Goal: Information Seeking & Learning: Learn about a topic

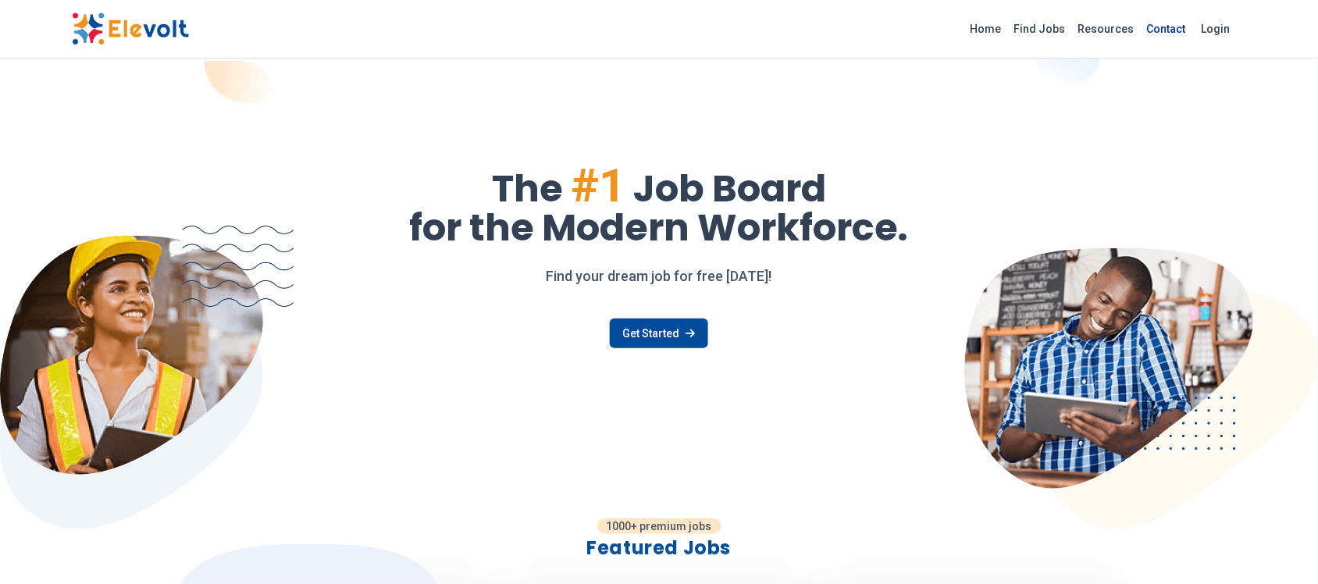
drag, startPoint x: 1040, startPoint y: 23, endPoint x: 1016, endPoint y: 22, distance: 24.3
click at [1040, 22] on link "Find Jobs" at bounding box center [1040, 28] width 64 height 25
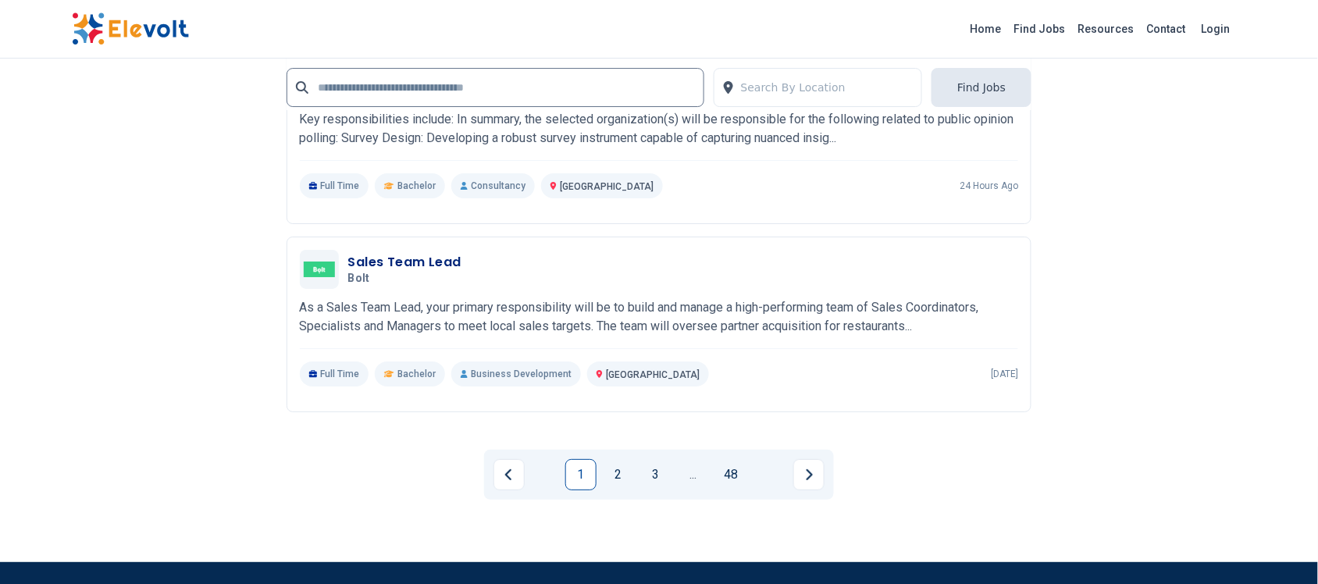
scroll to position [3319, 0]
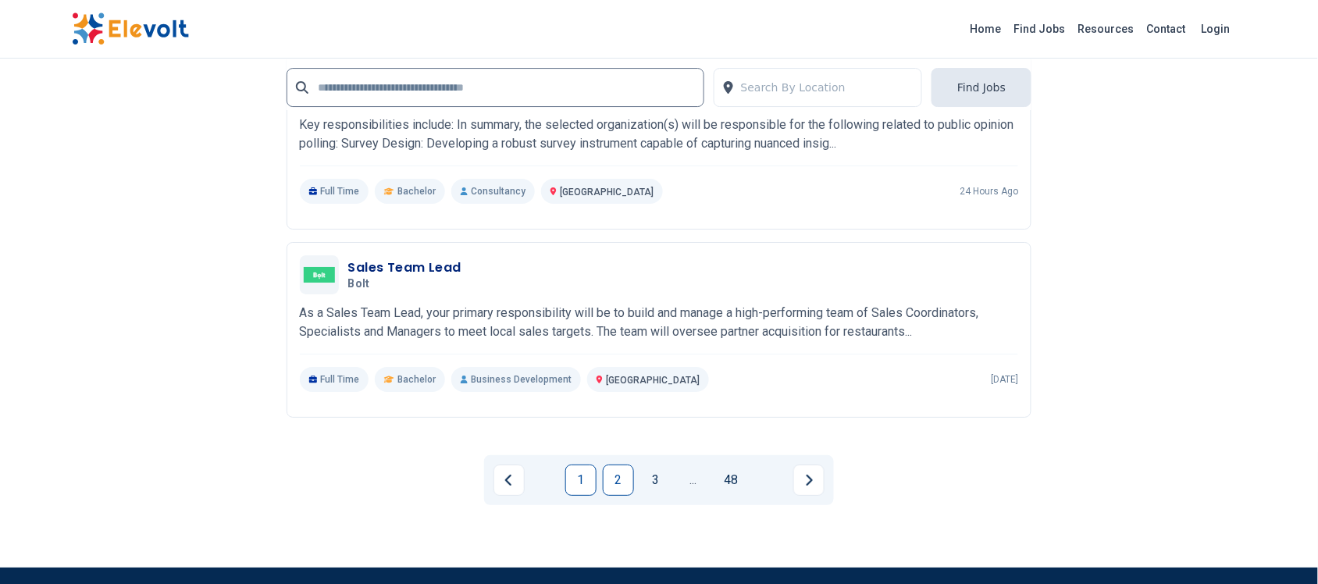
click at [622, 485] on link "2" at bounding box center [618, 480] width 31 height 31
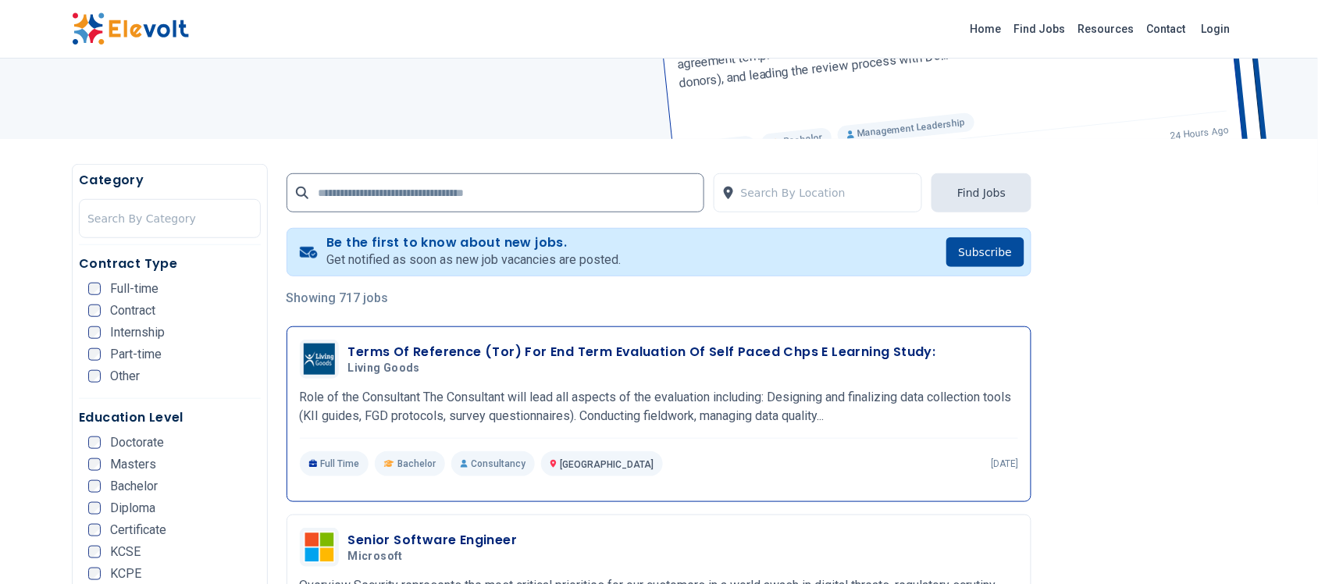
scroll to position [195, 0]
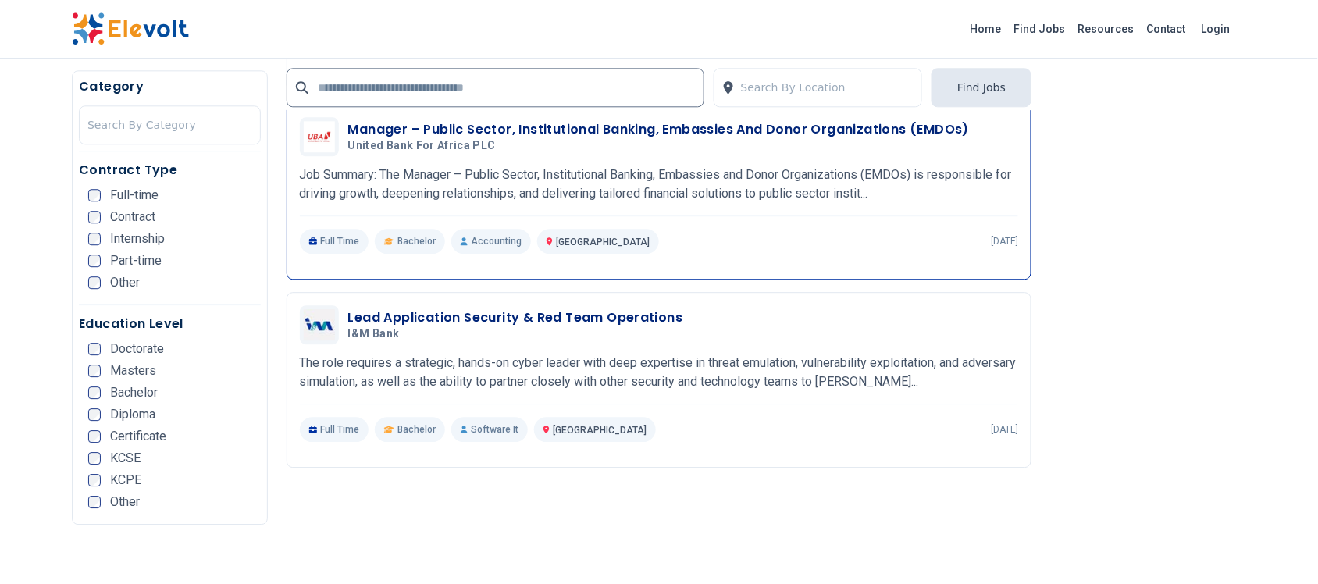
scroll to position [2928, 0]
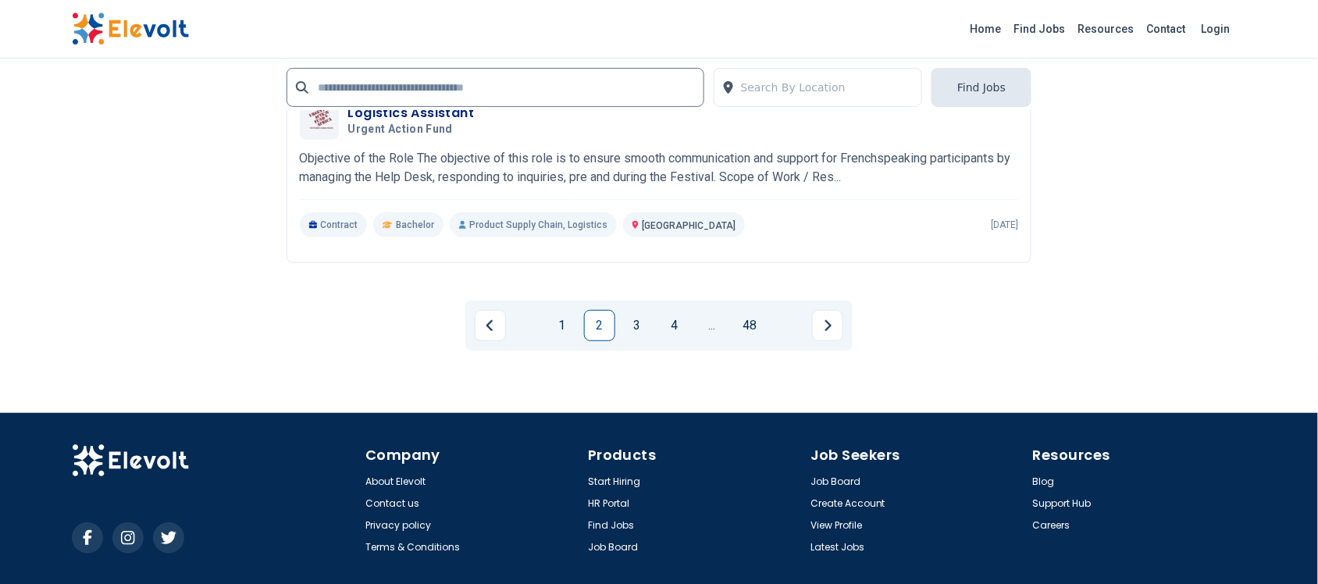
drag, startPoint x: 639, startPoint y: 322, endPoint x: 582, endPoint y: 326, distance: 57.2
click at [637, 320] on link "3" at bounding box center [637, 325] width 31 height 31
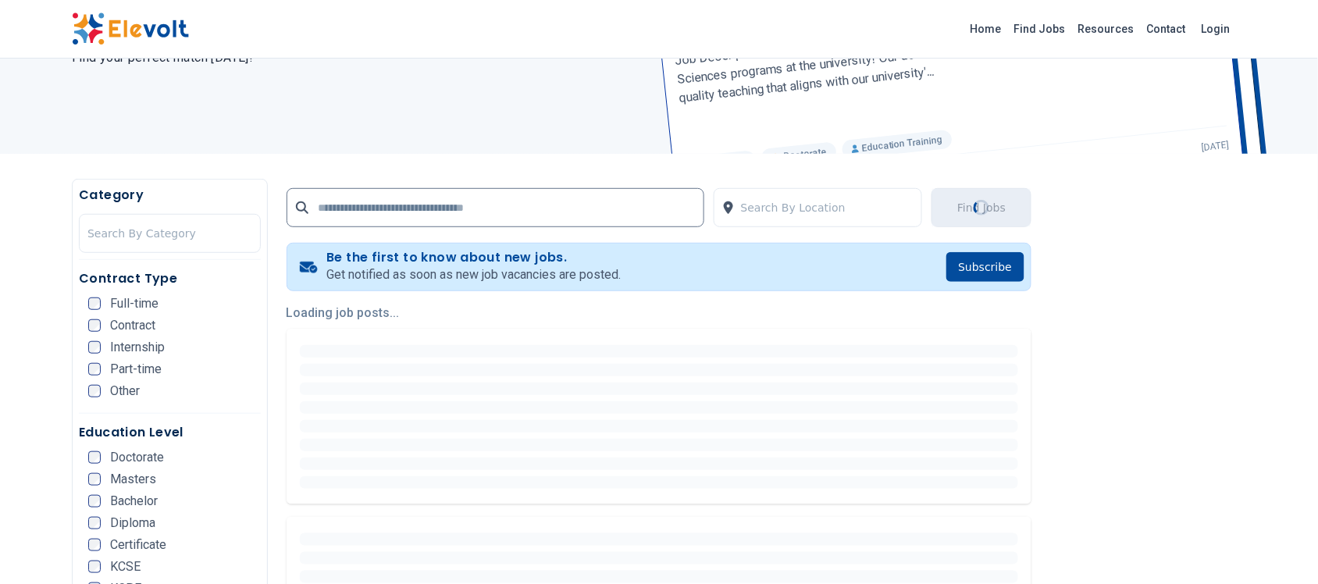
scroll to position [293, 0]
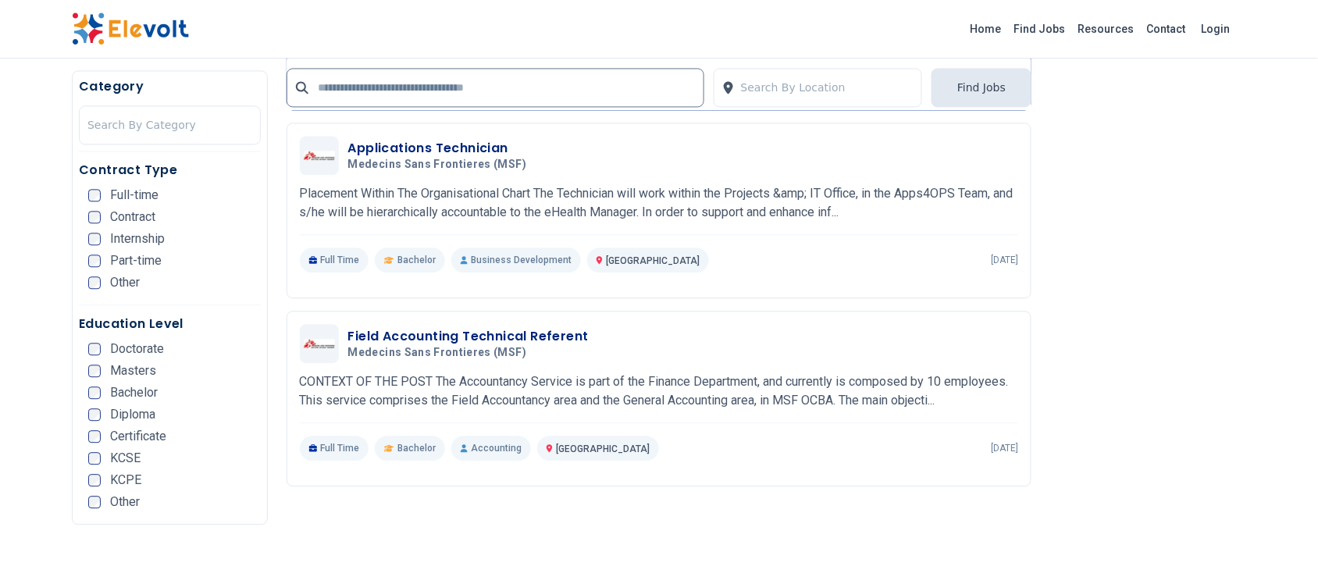
scroll to position [976, 0]
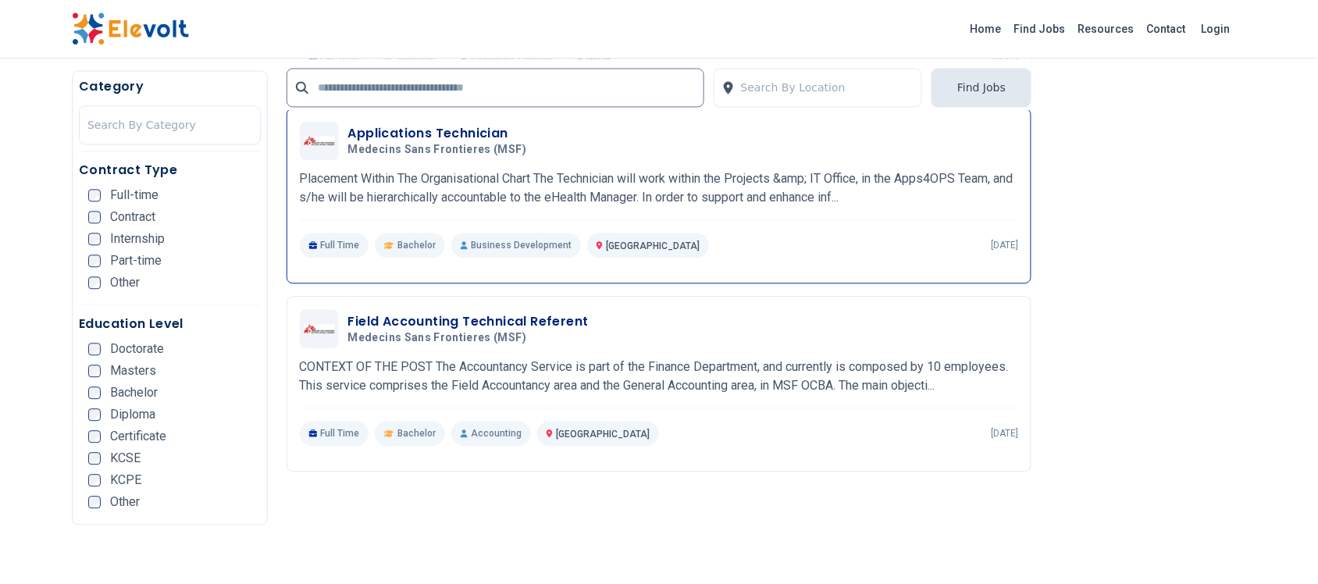
click at [393, 130] on h3 "Applications Technician" at bounding box center [440, 133] width 185 height 19
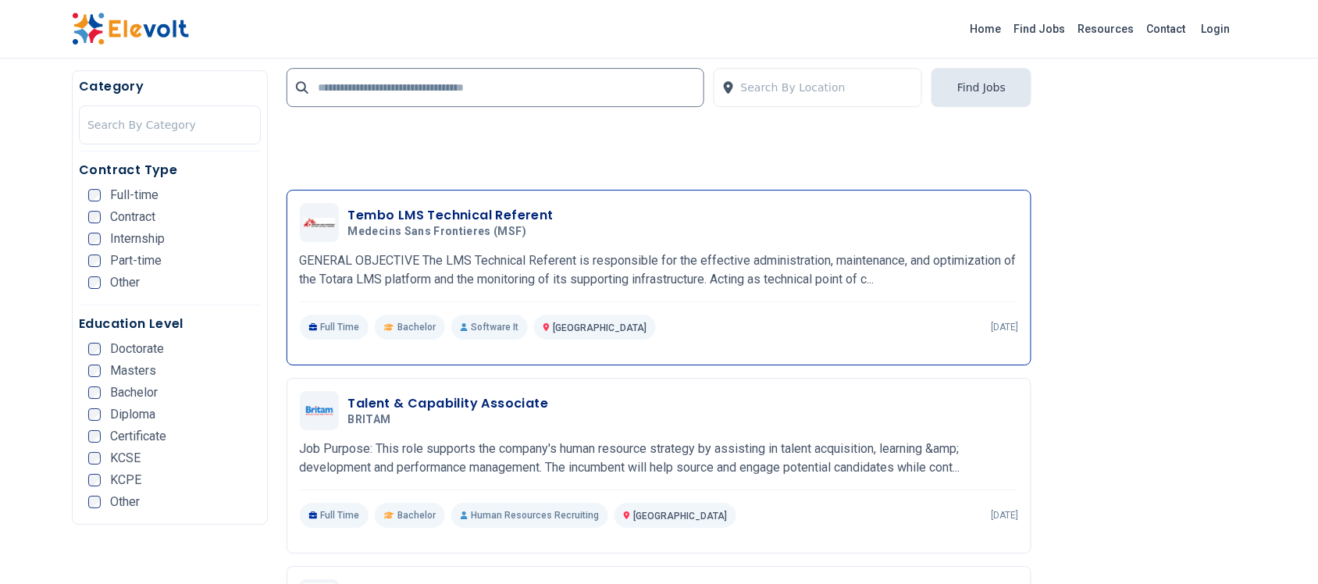
scroll to position [1464, 0]
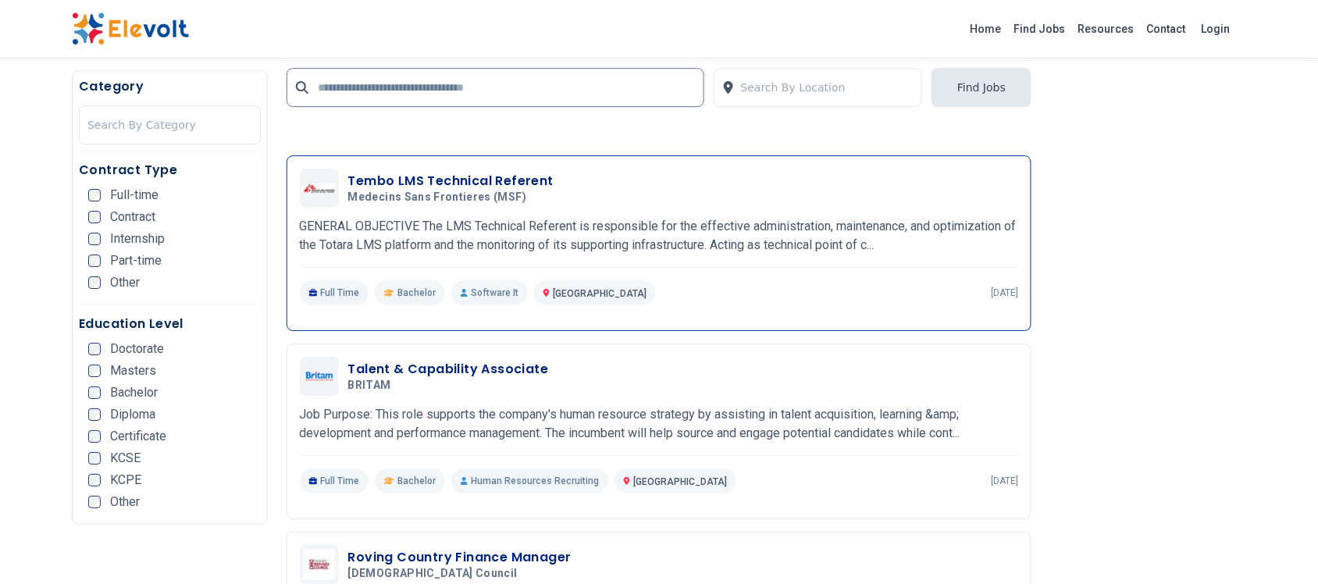
click at [423, 172] on div "Tembo LMS Technical Referent Medecins Sans Frontieres (MSF) 08/28/2025 09/27/20…" at bounding box center [659, 188] width 719 height 39
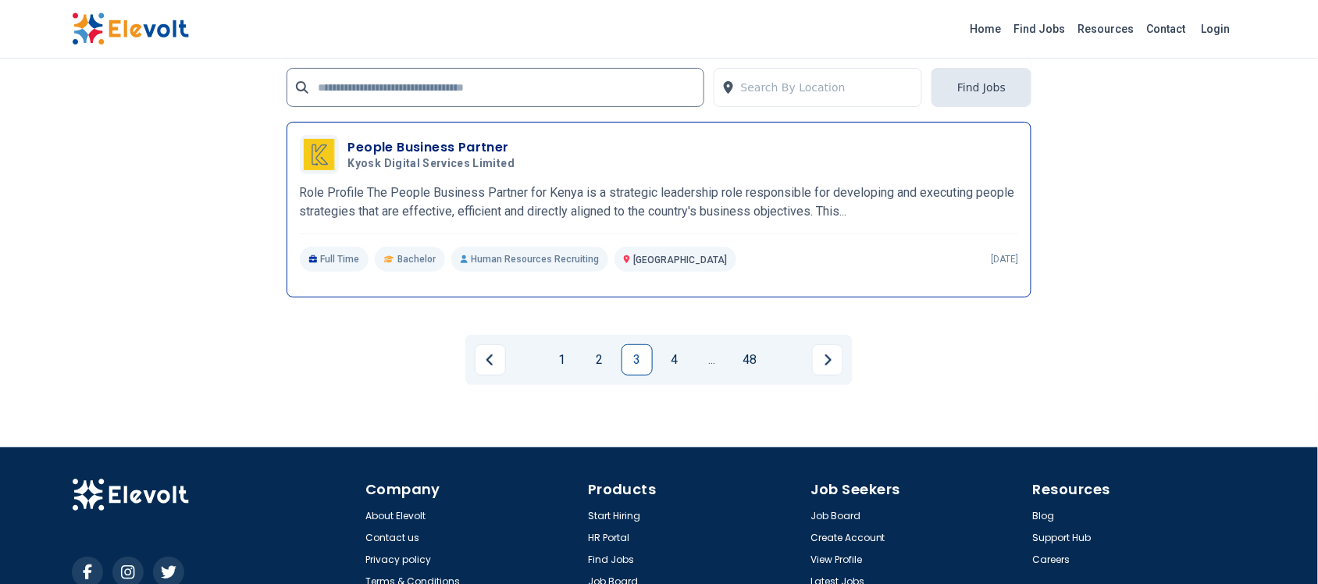
scroll to position [3611, 0]
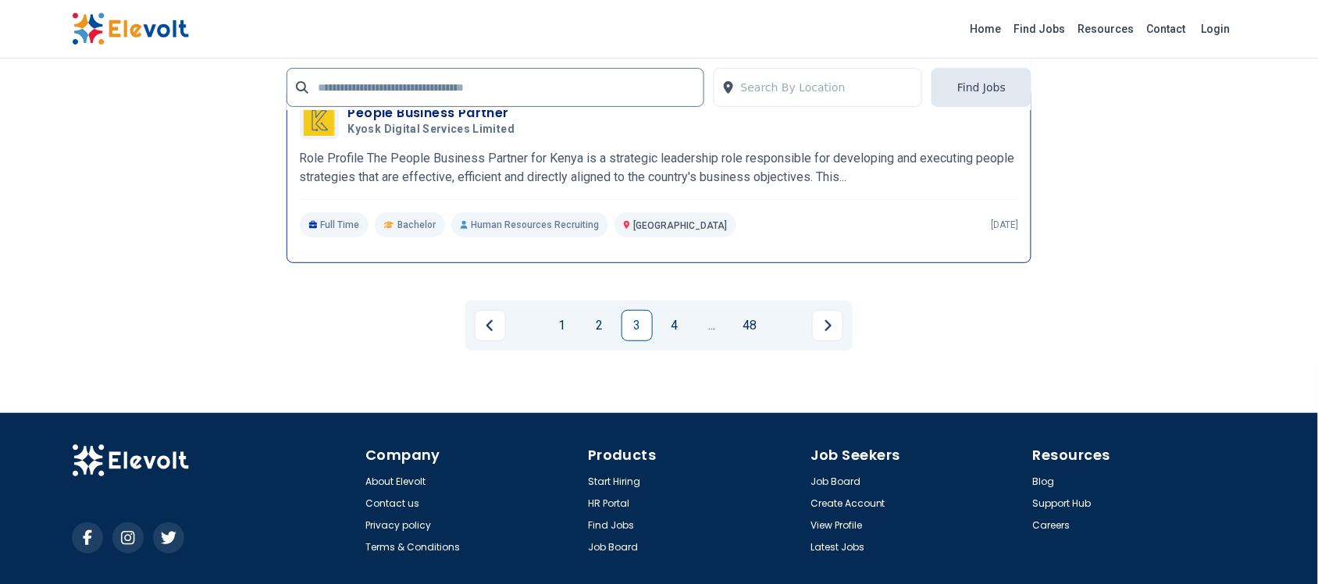
click at [423, 114] on h3 "People Business Partner" at bounding box center [434, 113] width 173 height 19
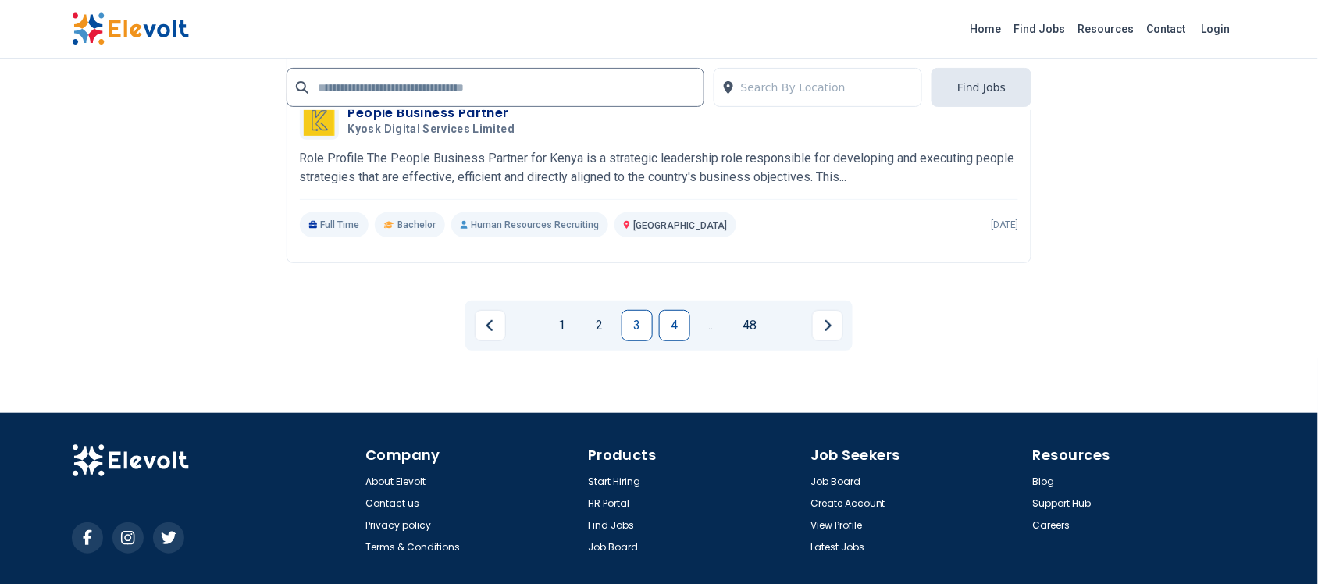
click at [680, 328] on link "4" at bounding box center [674, 325] width 31 height 31
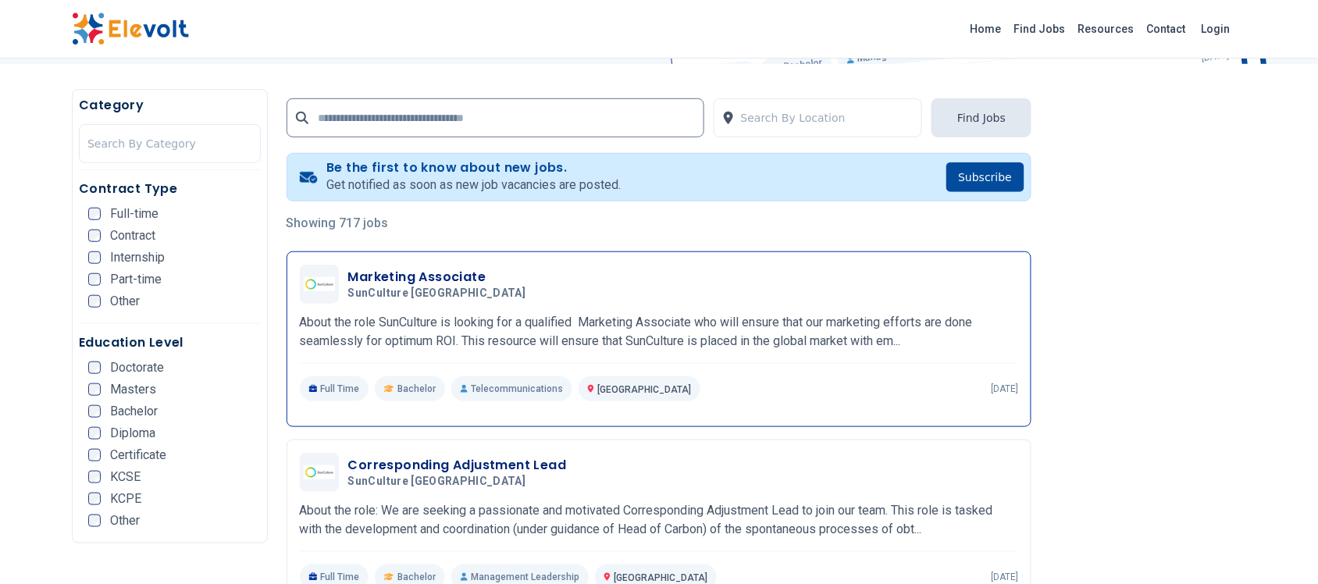
scroll to position [293, 0]
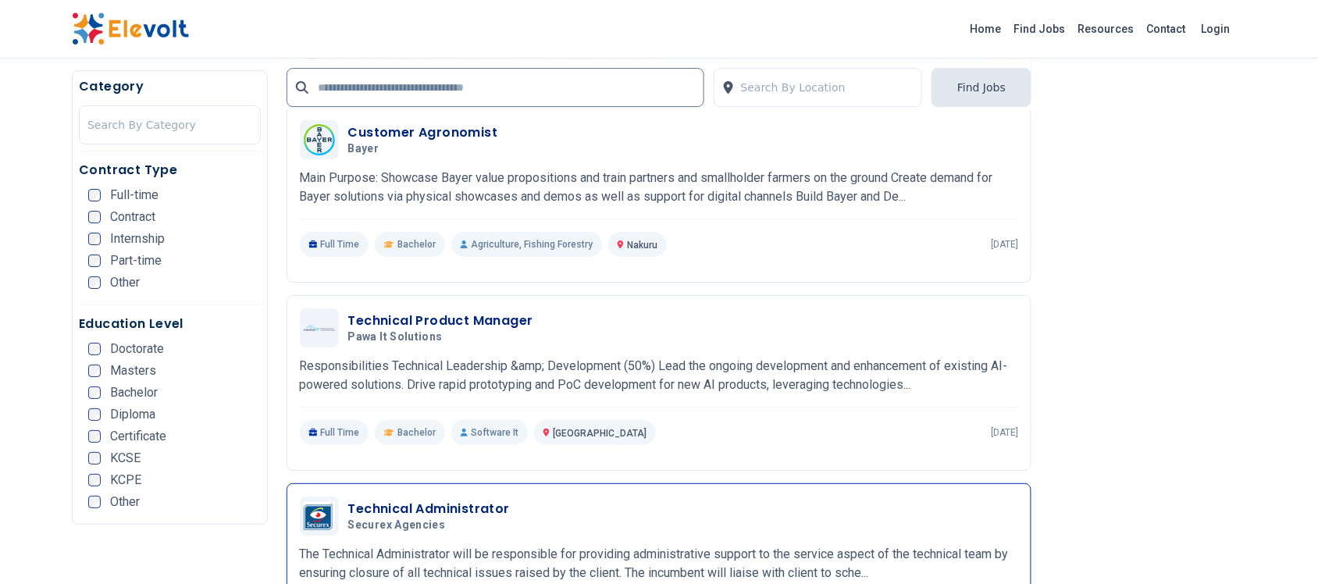
scroll to position [1562, 0]
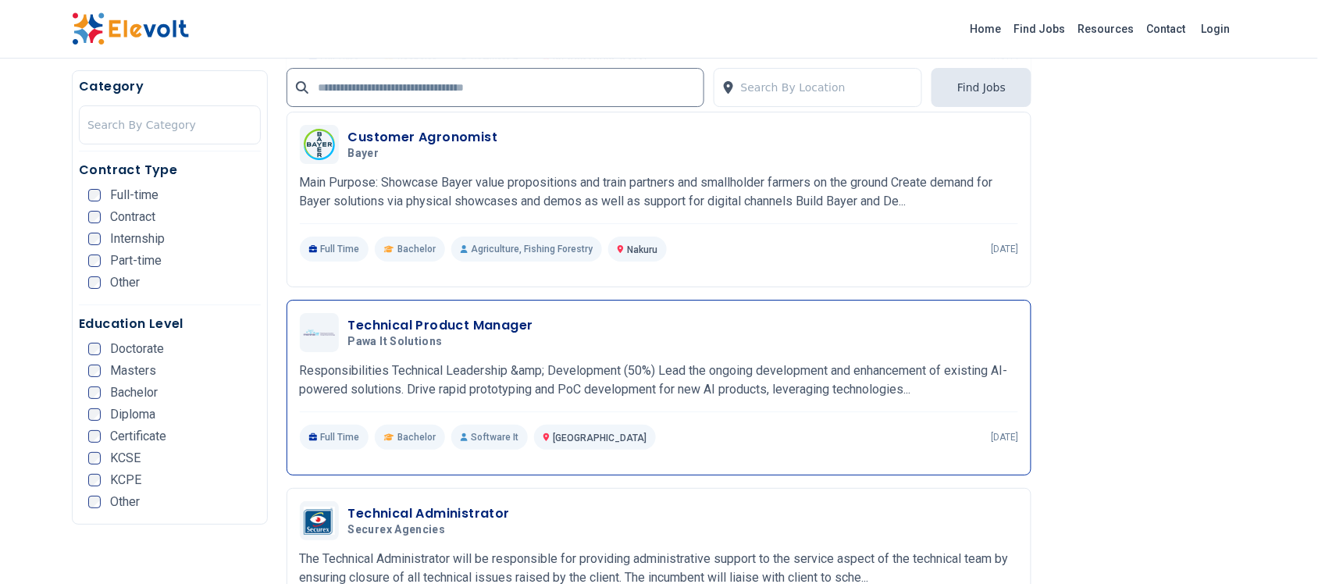
click at [438, 320] on h3 "Technical Product Manager" at bounding box center [440, 325] width 185 height 19
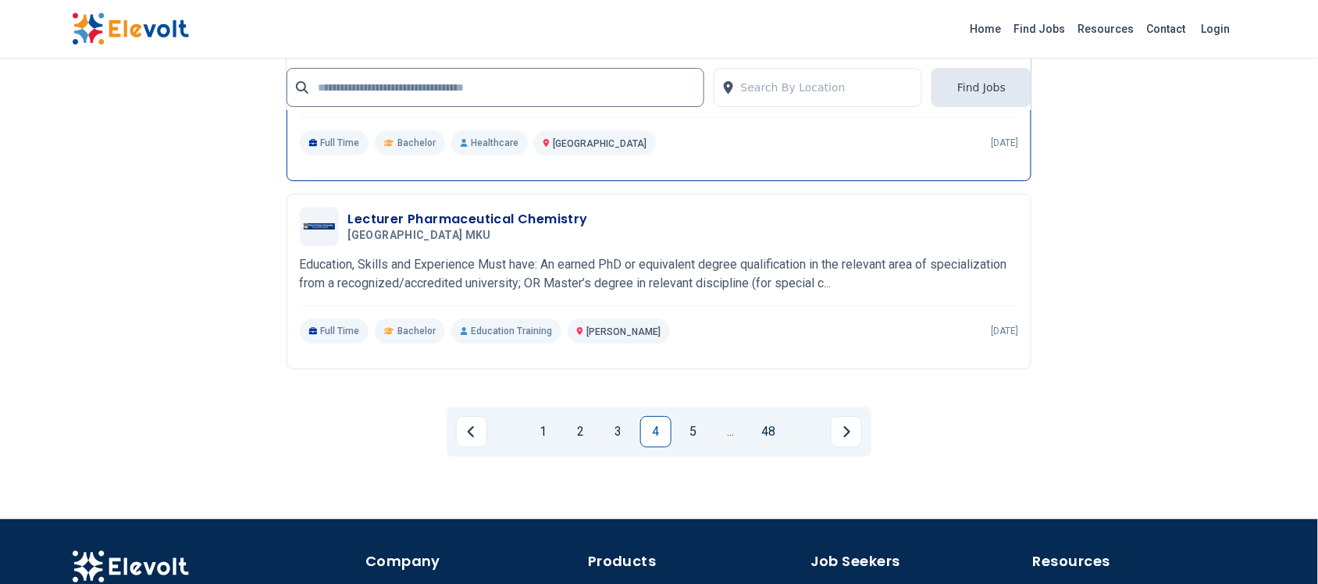
scroll to position [3416, 0]
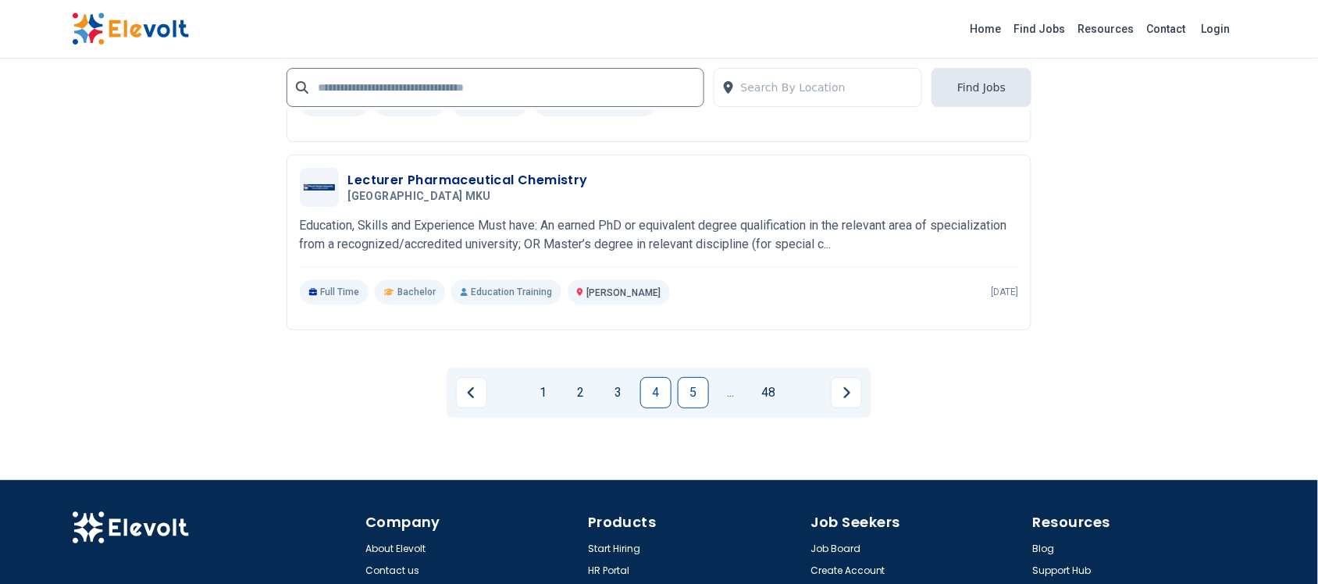
click at [693, 383] on link "5" at bounding box center [693, 392] width 31 height 31
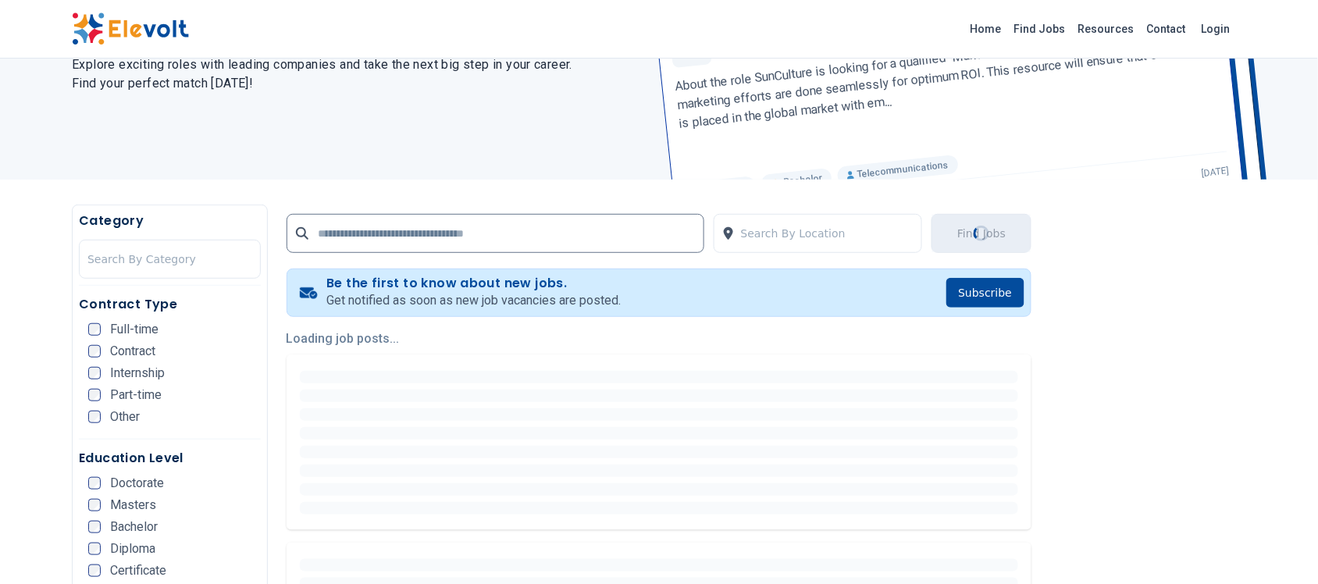
scroll to position [195, 0]
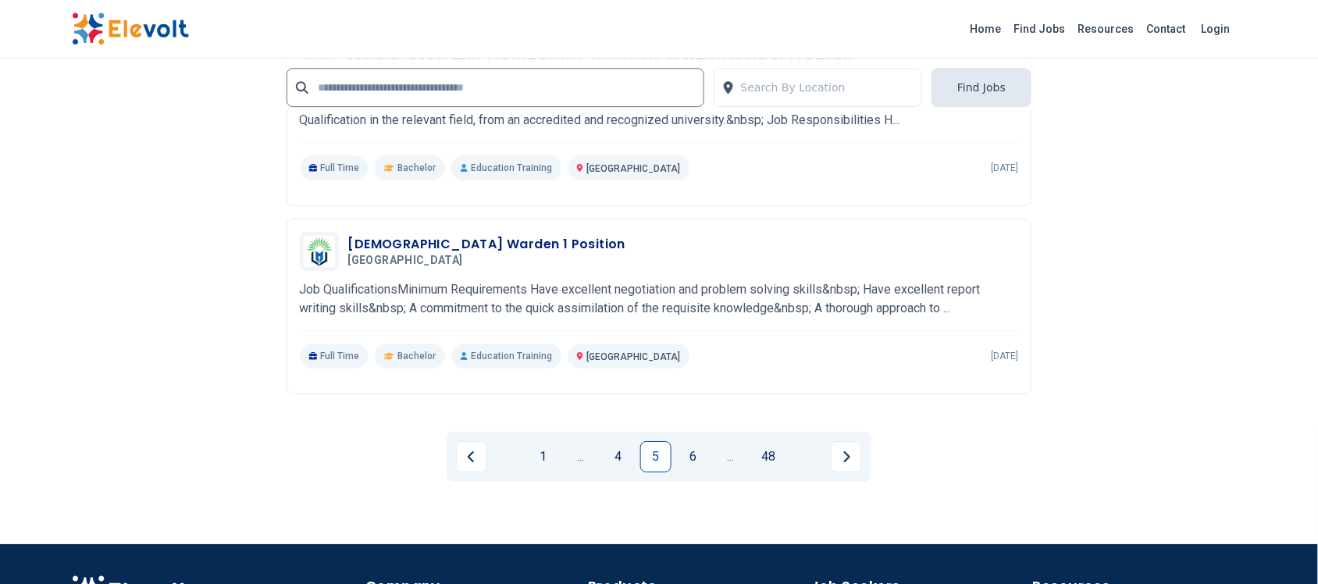
scroll to position [3319, 0]
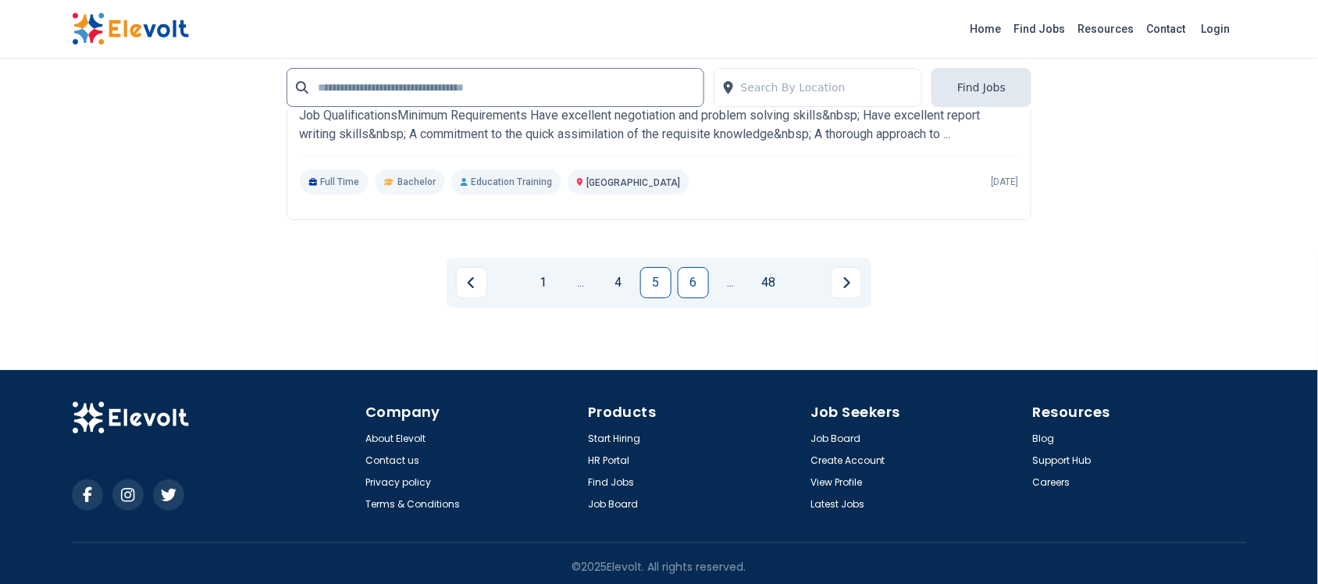
click at [689, 273] on link "6" at bounding box center [693, 282] width 31 height 31
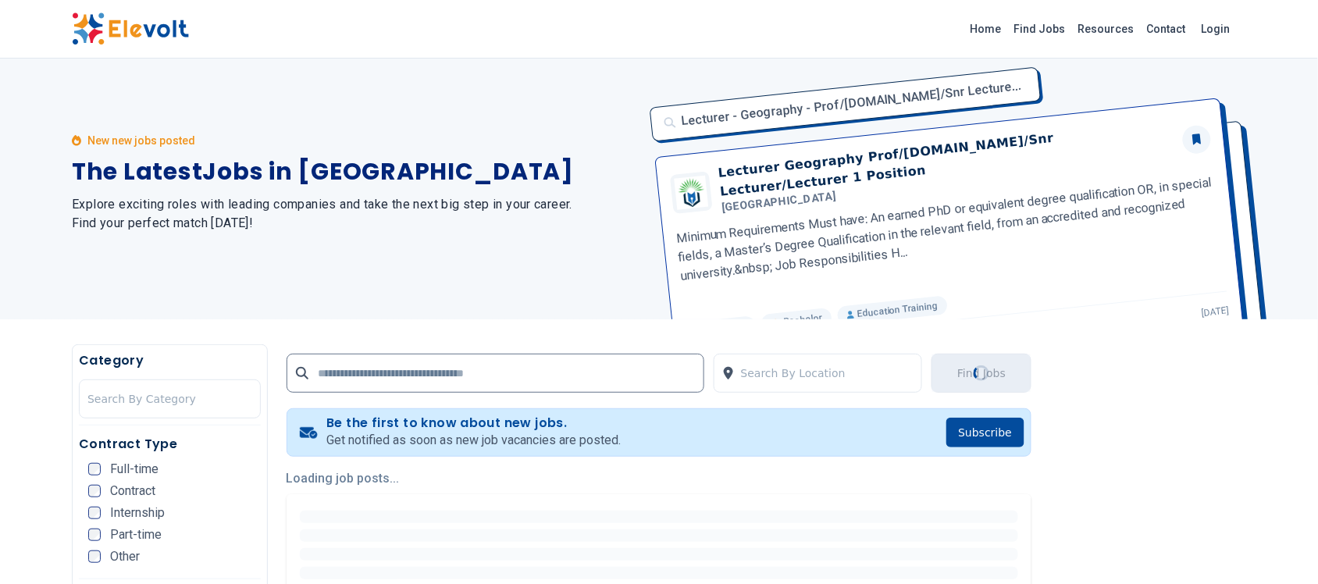
scroll to position [0, 0]
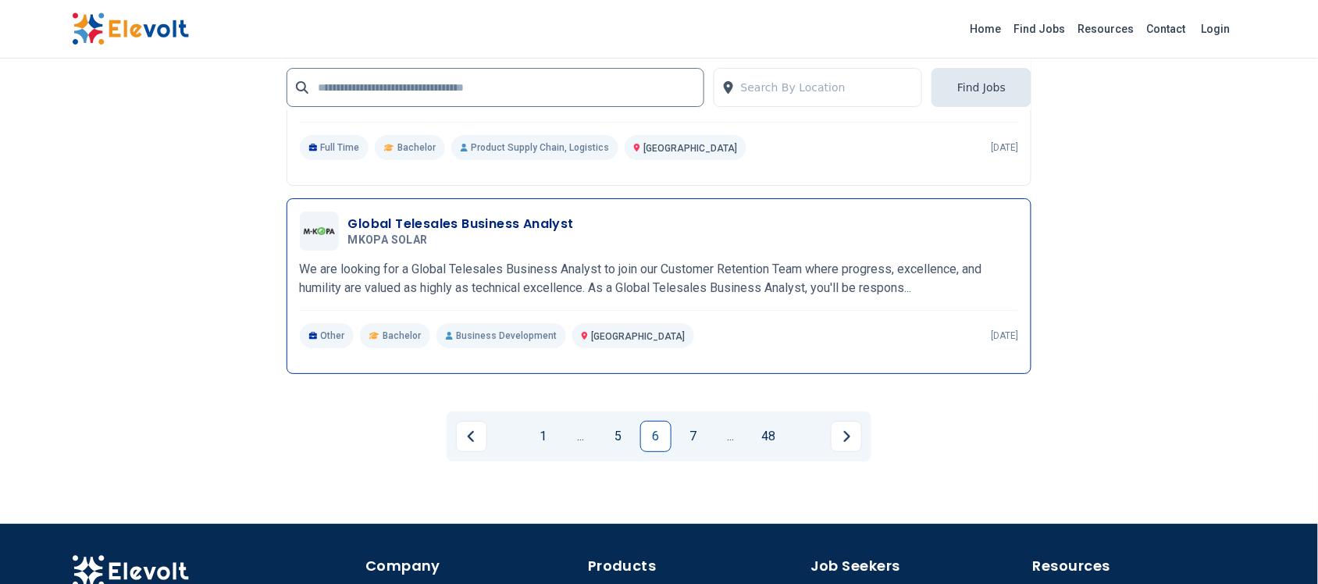
scroll to position [3338, 0]
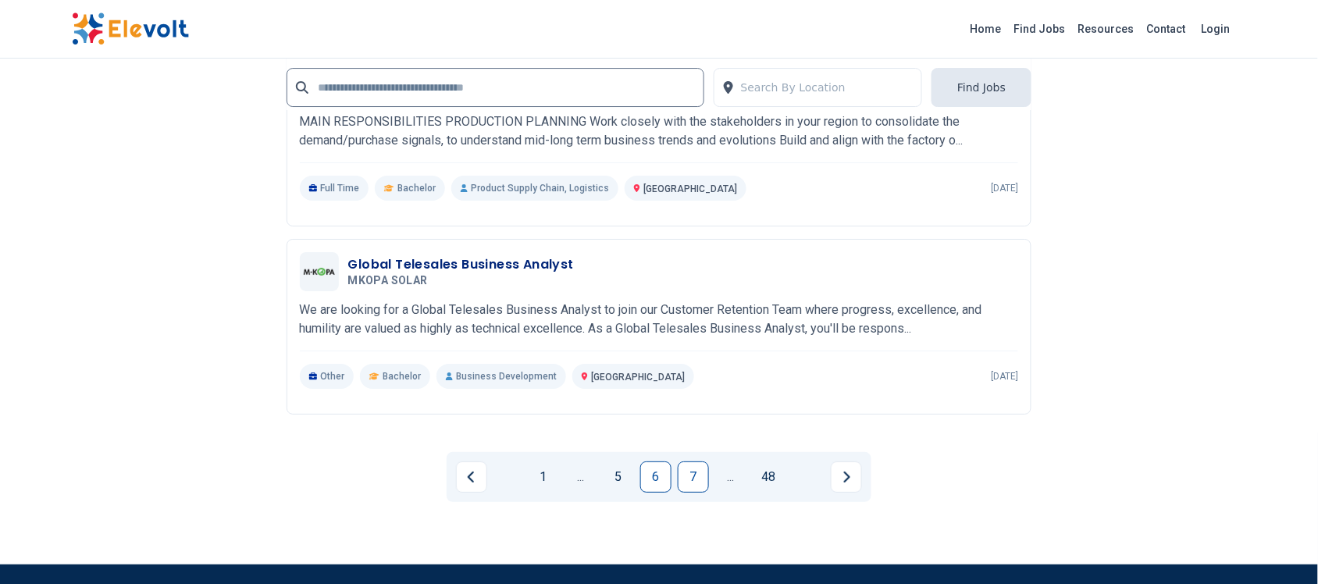
click at [685, 465] on link "7" at bounding box center [693, 476] width 31 height 31
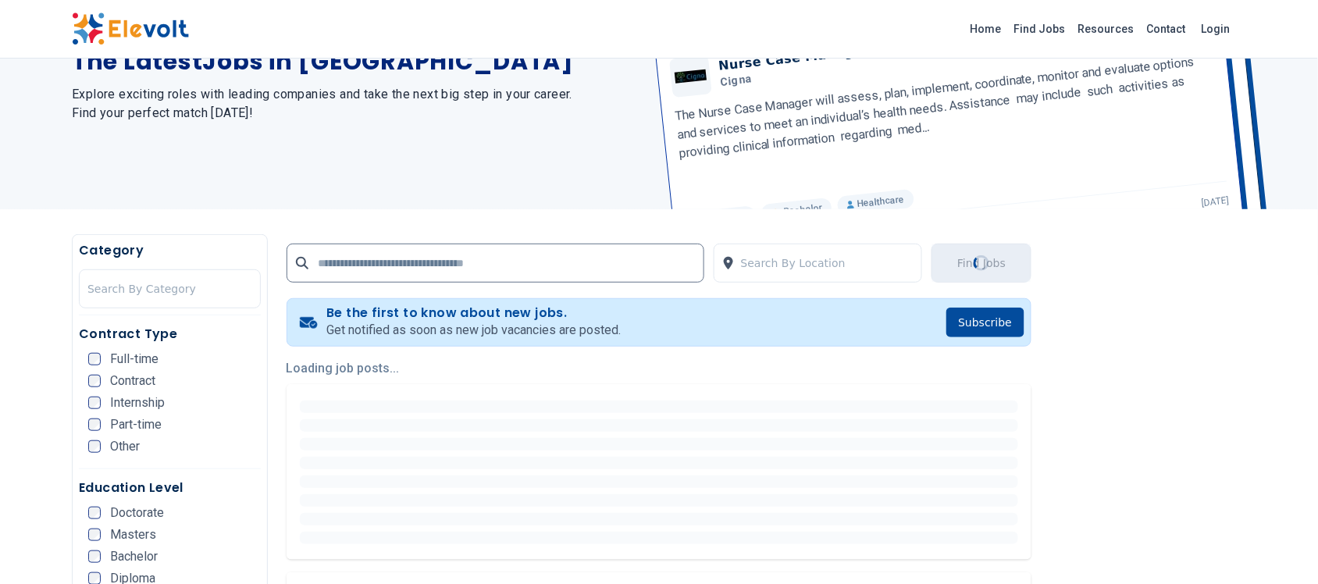
scroll to position [0, 0]
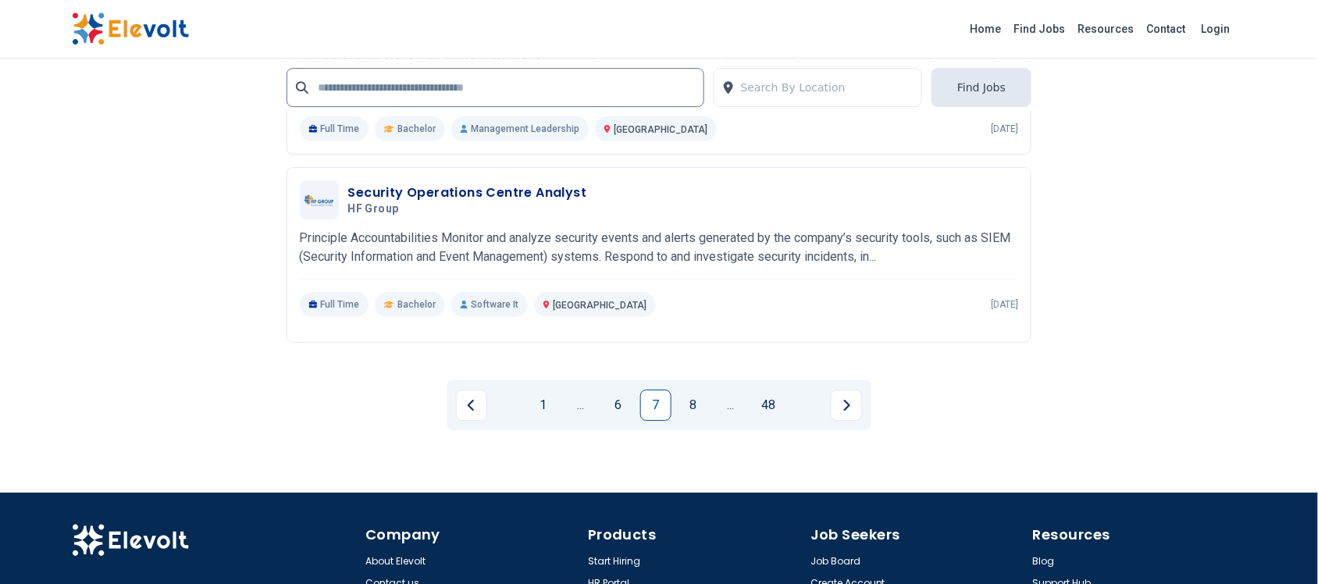
scroll to position [3227, 0]
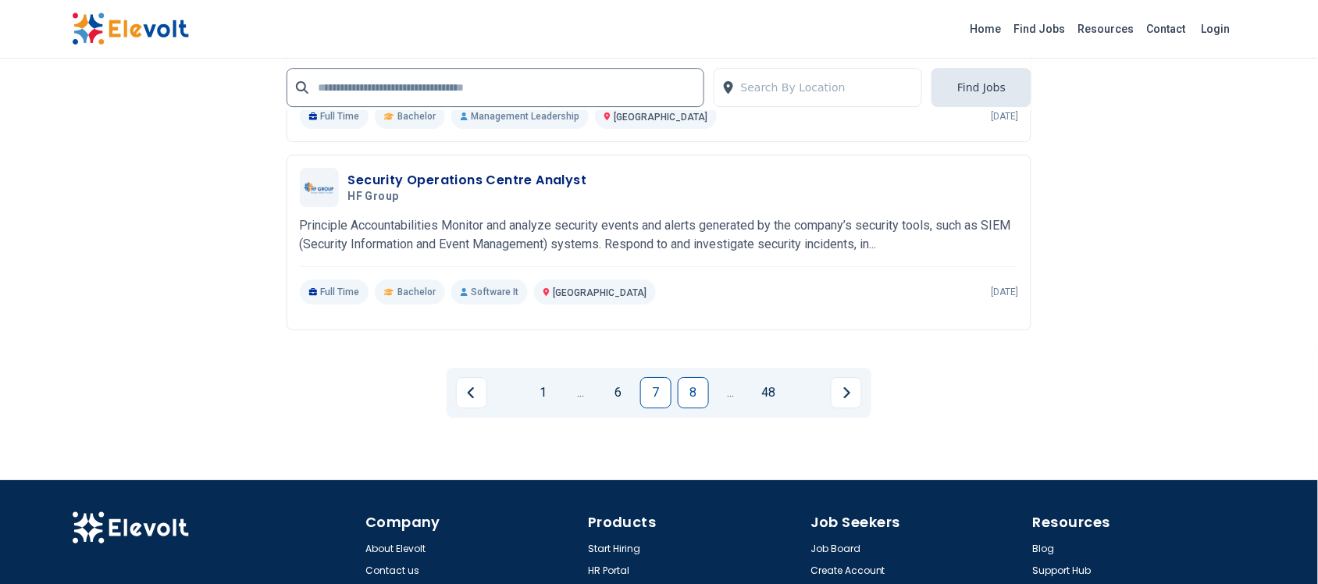
click at [695, 377] on link "8" at bounding box center [693, 392] width 31 height 31
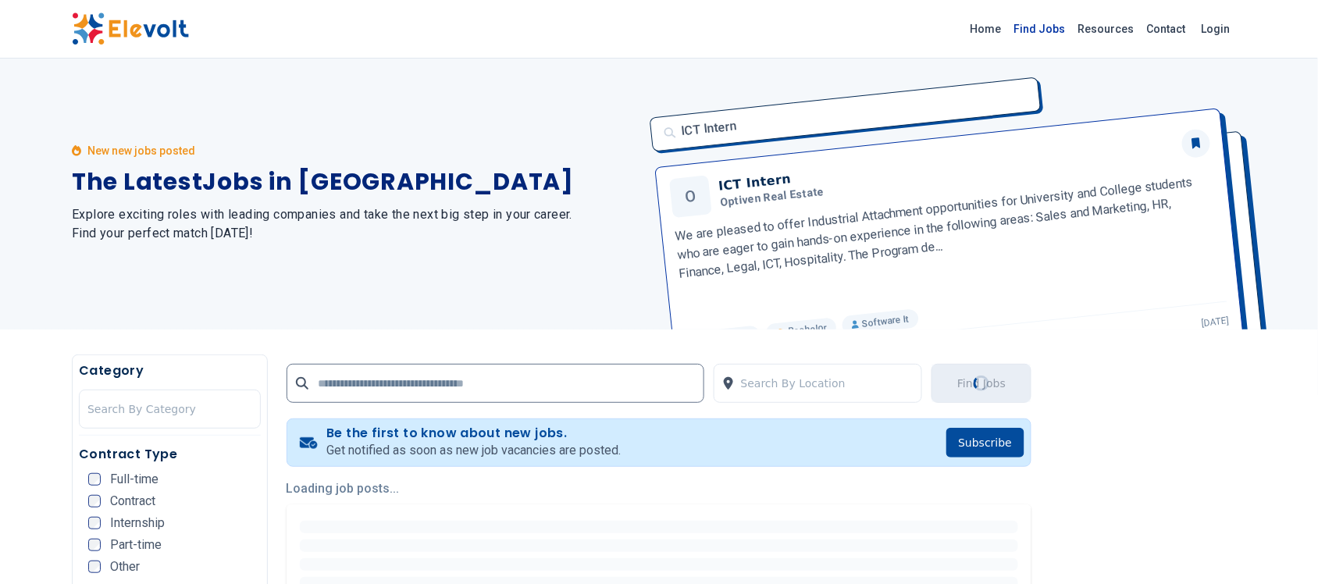
scroll to position [0, 0]
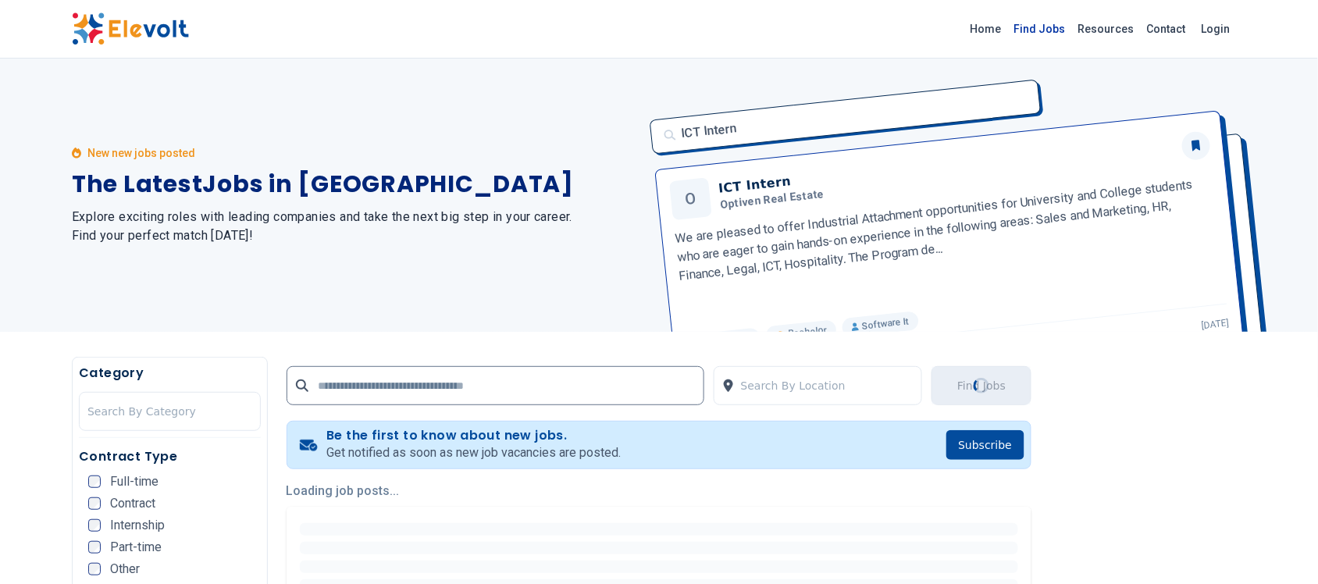
click at [1045, 21] on link "Find Jobs" at bounding box center [1040, 28] width 64 height 25
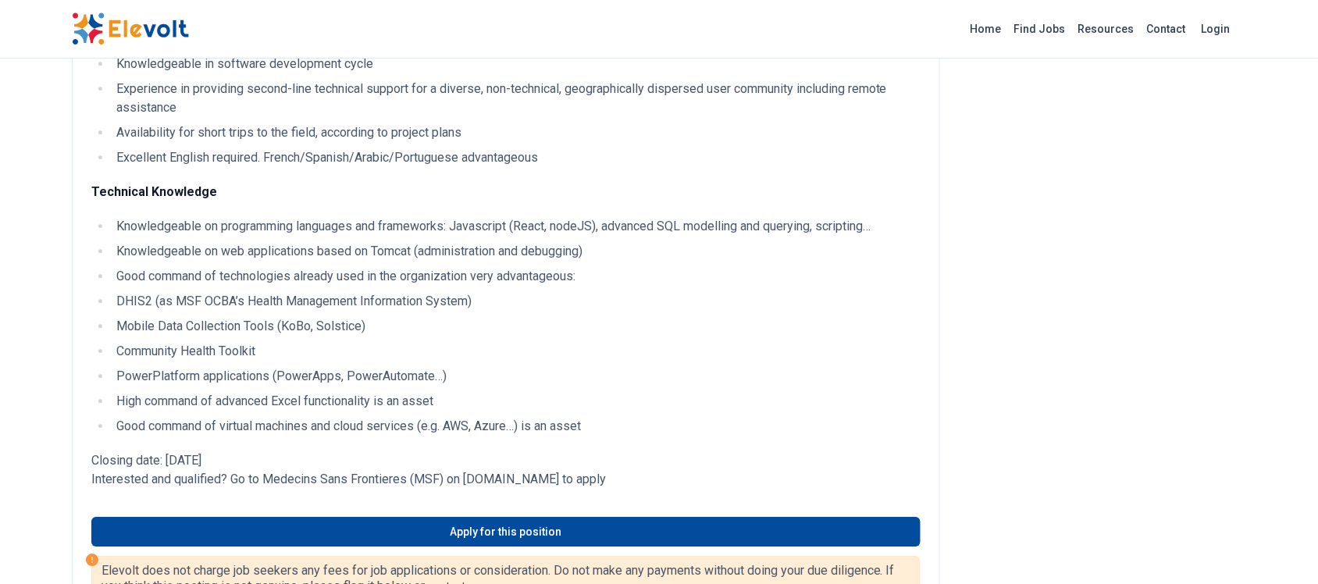
scroll to position [1074, 0]
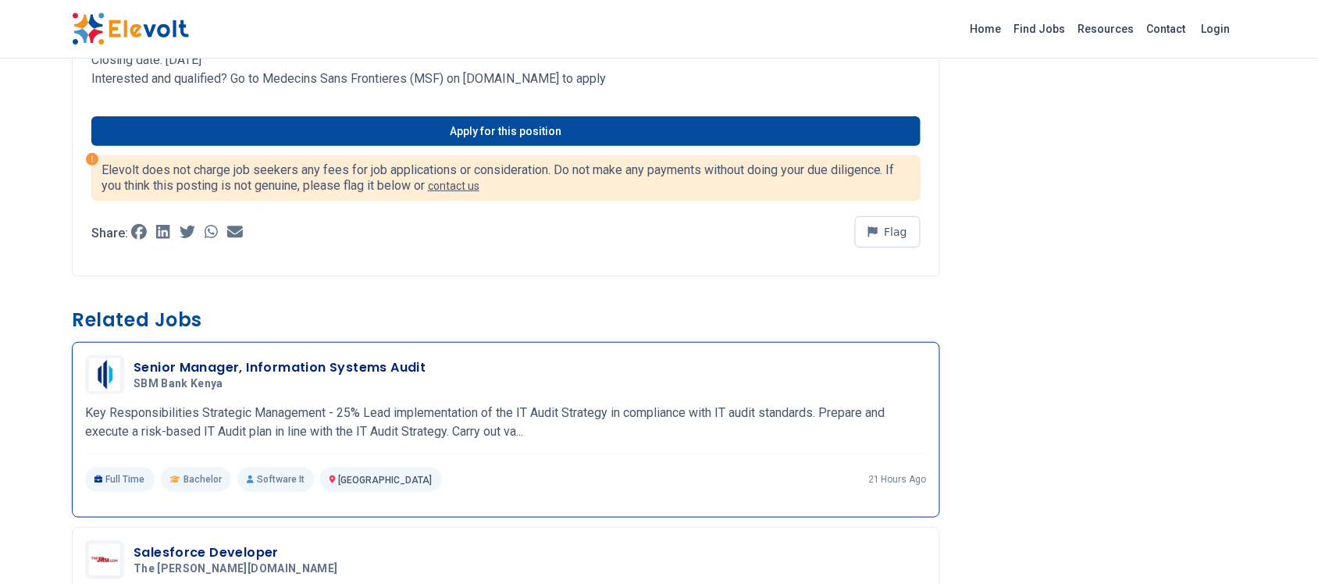
scroll to position [1855, 0]
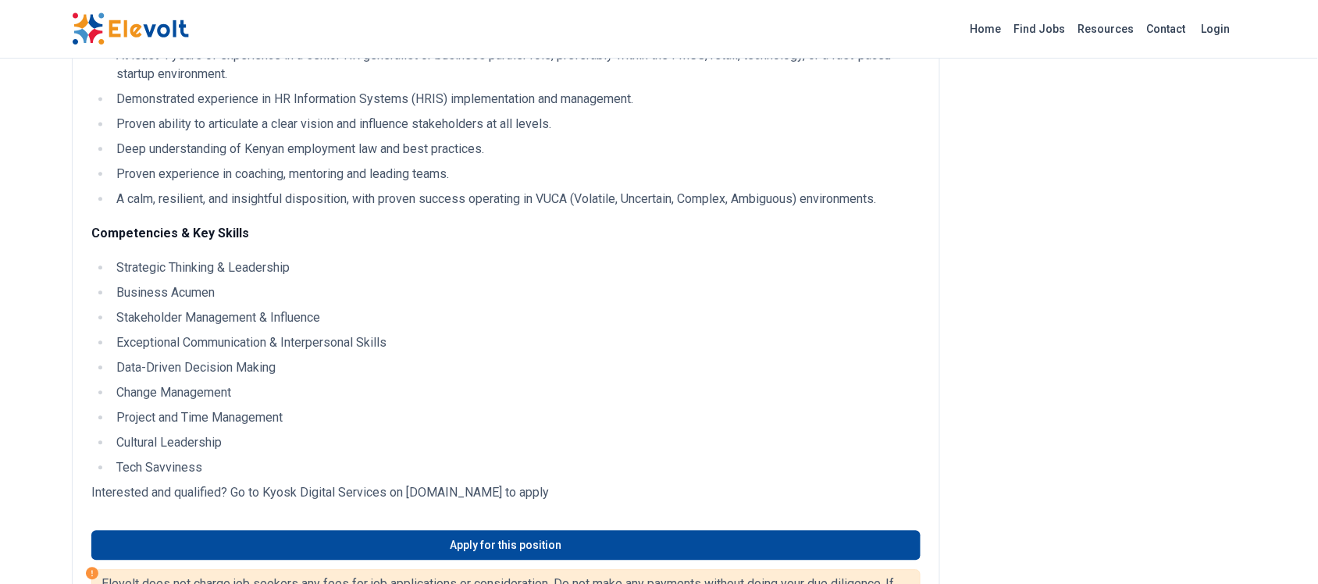
scroll to position [976, 0]
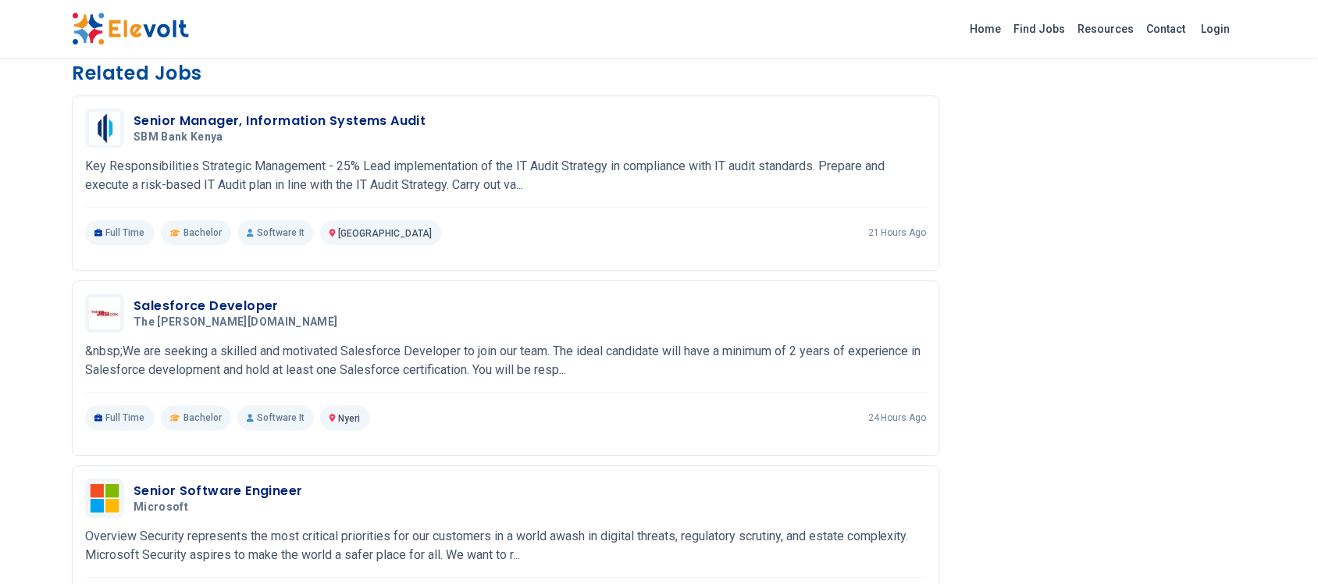
scroll to position [1099, 0]
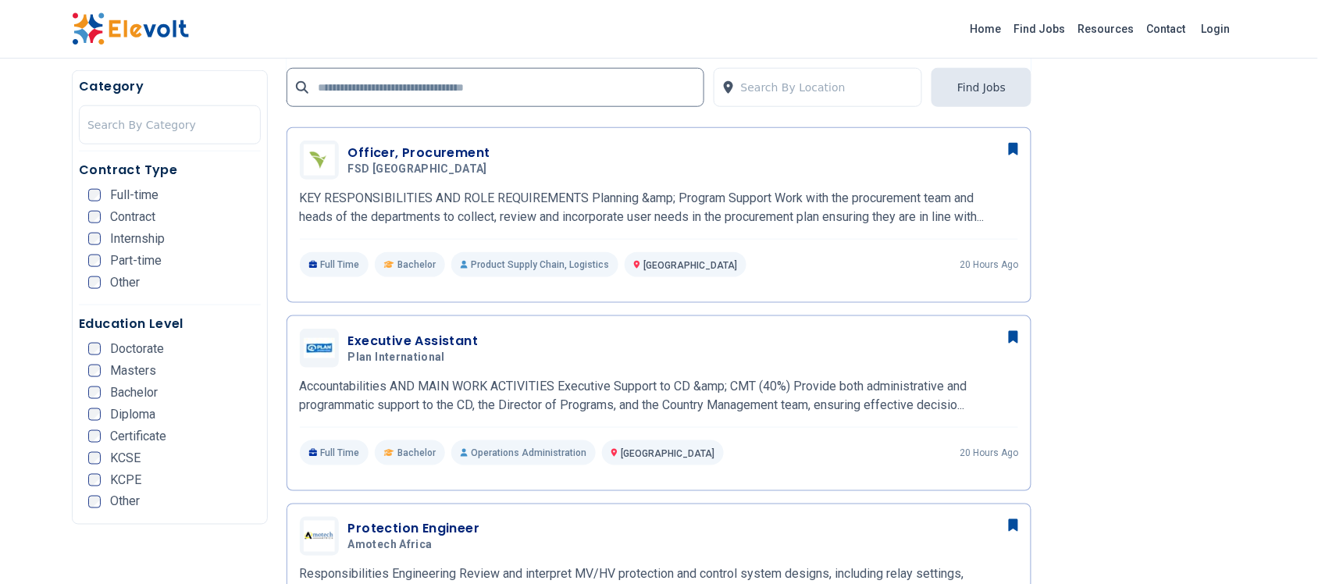
scroll to position [493, 0]
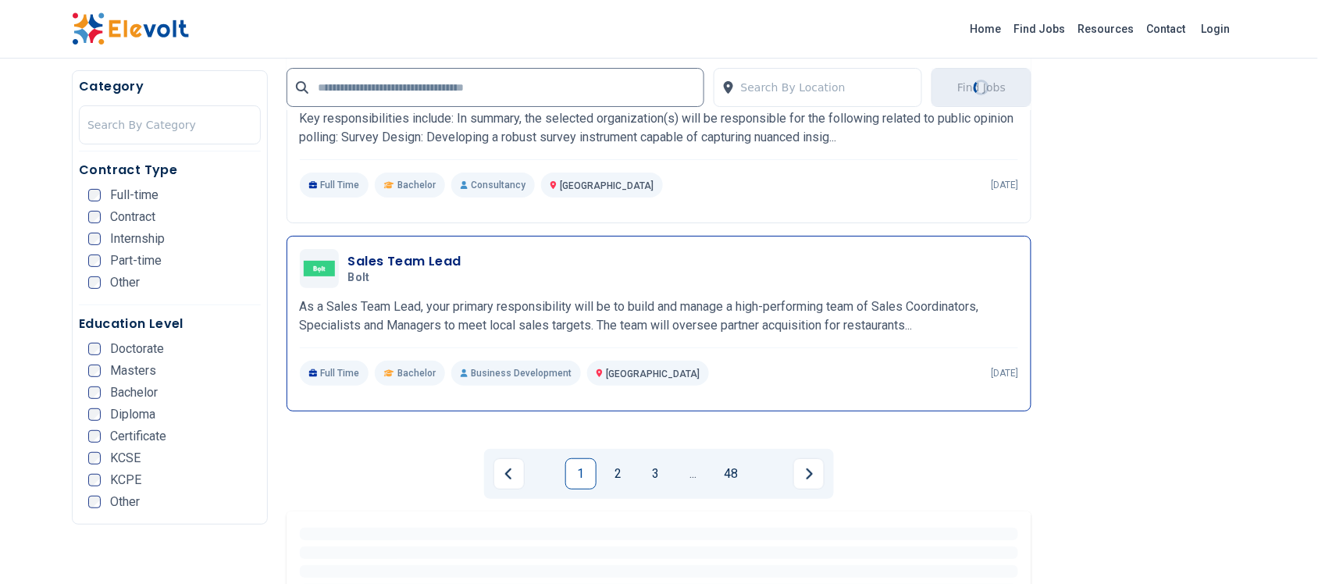
scroll to position [3475, 0]
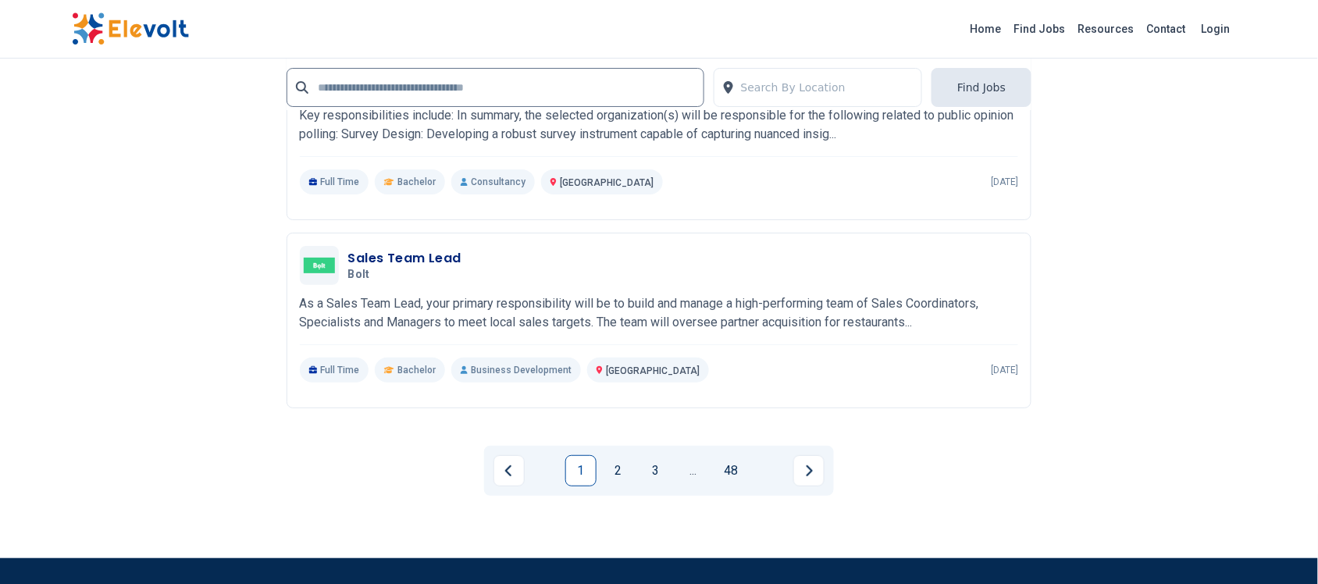
click at [621, 470] on link "2" at bounding box center [618, 470] width 31 height 31
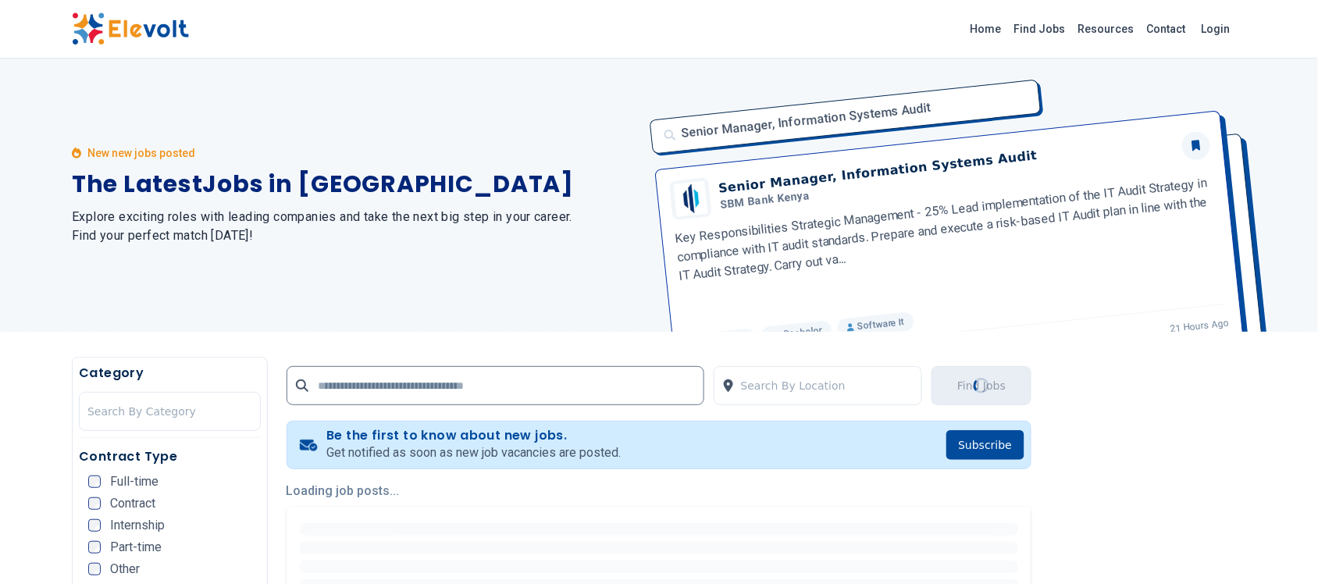
scroll to position [794, 0]
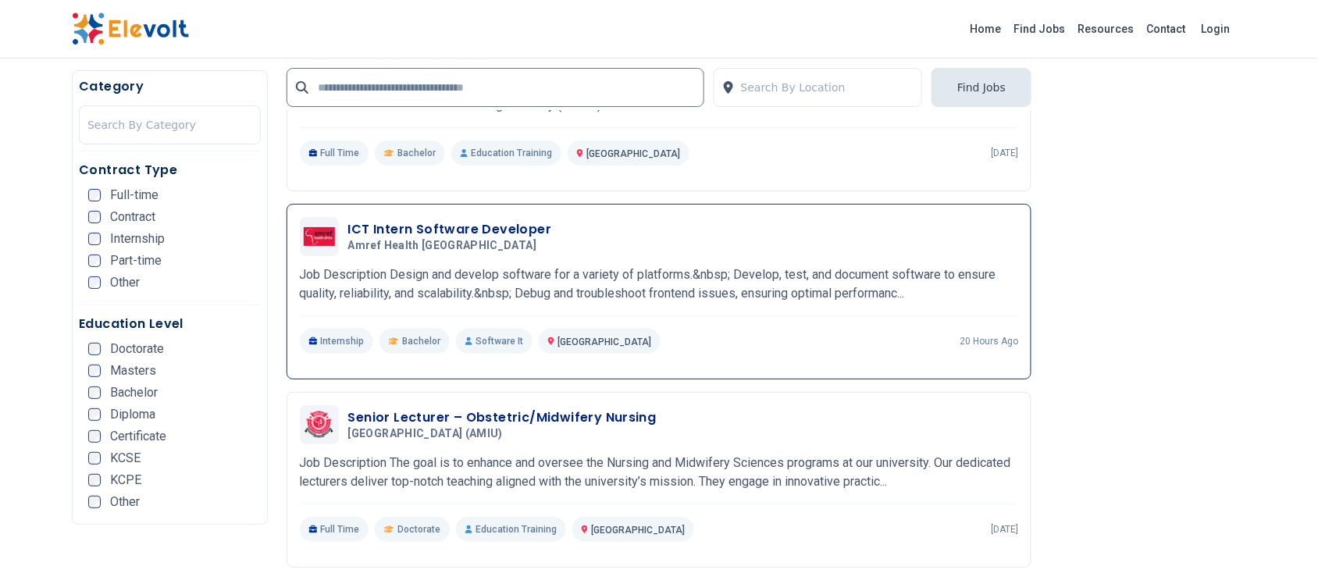
scroll to position [1659, 0]
